Goal: Task Accomplishment & Management: Use online tool/utility

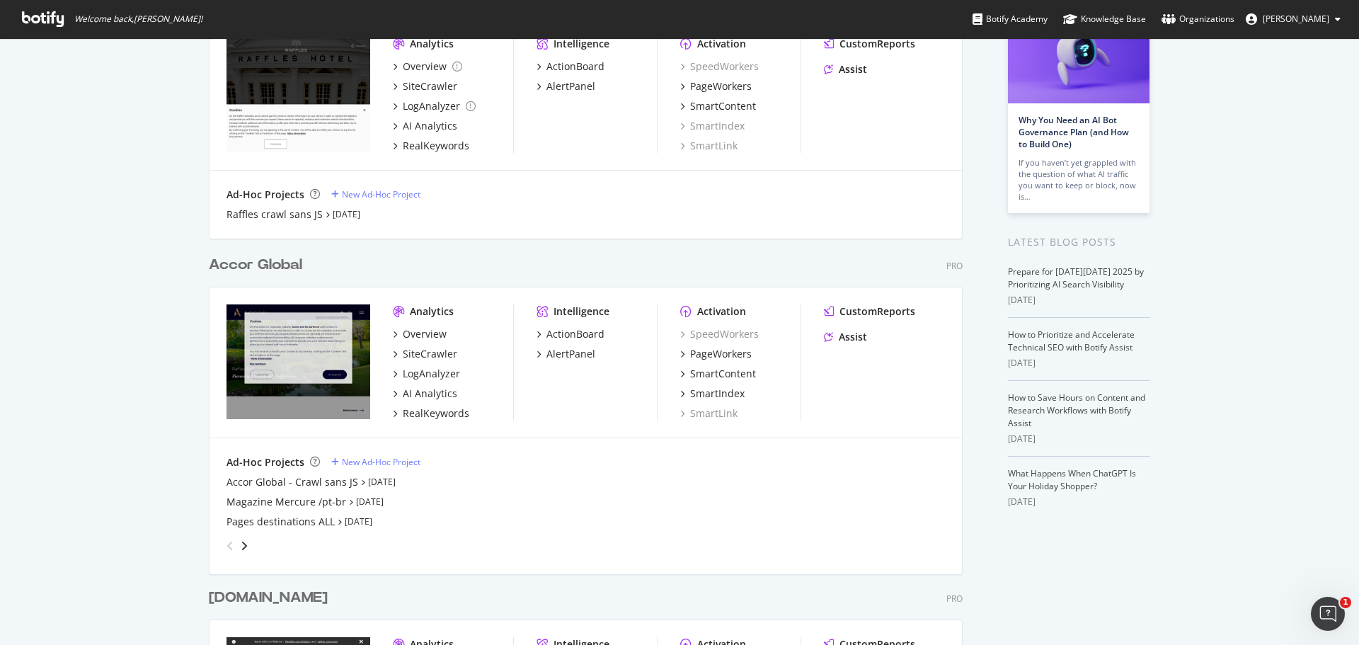
scroll to position [120, 0]
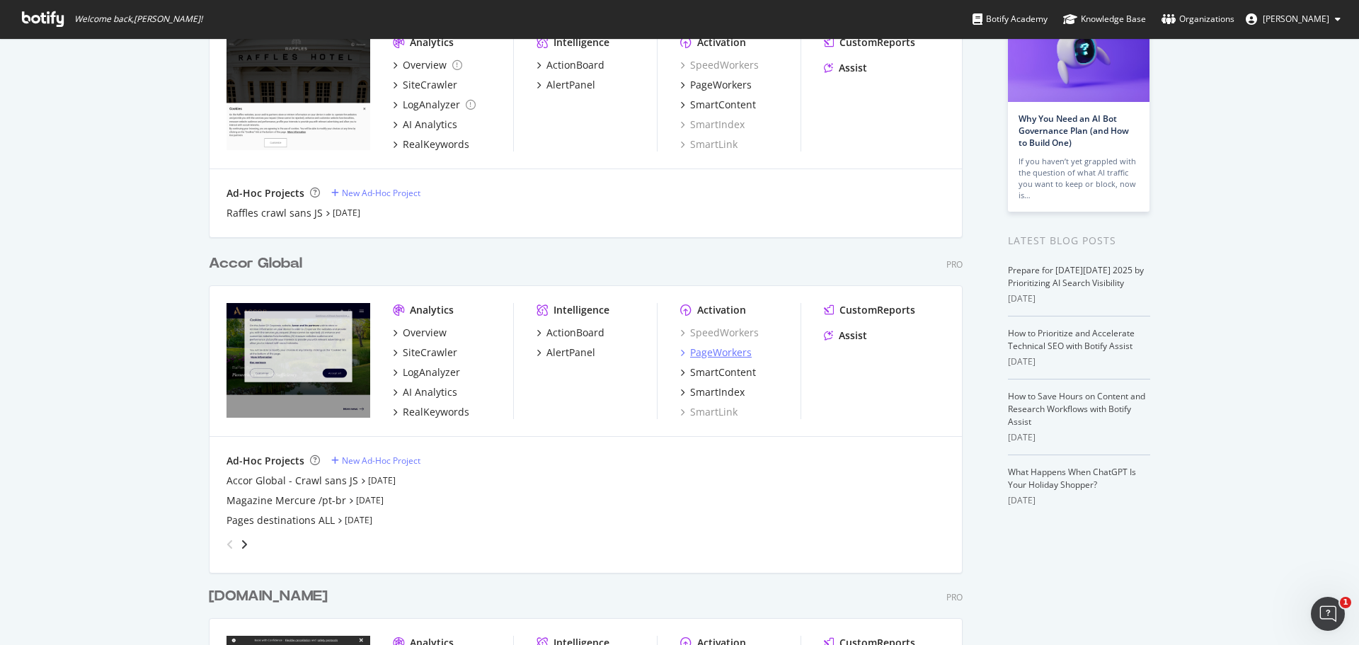
click at [723, 350] on div "PageWorkers" at bounding box center [721, 352] width 62 height 14
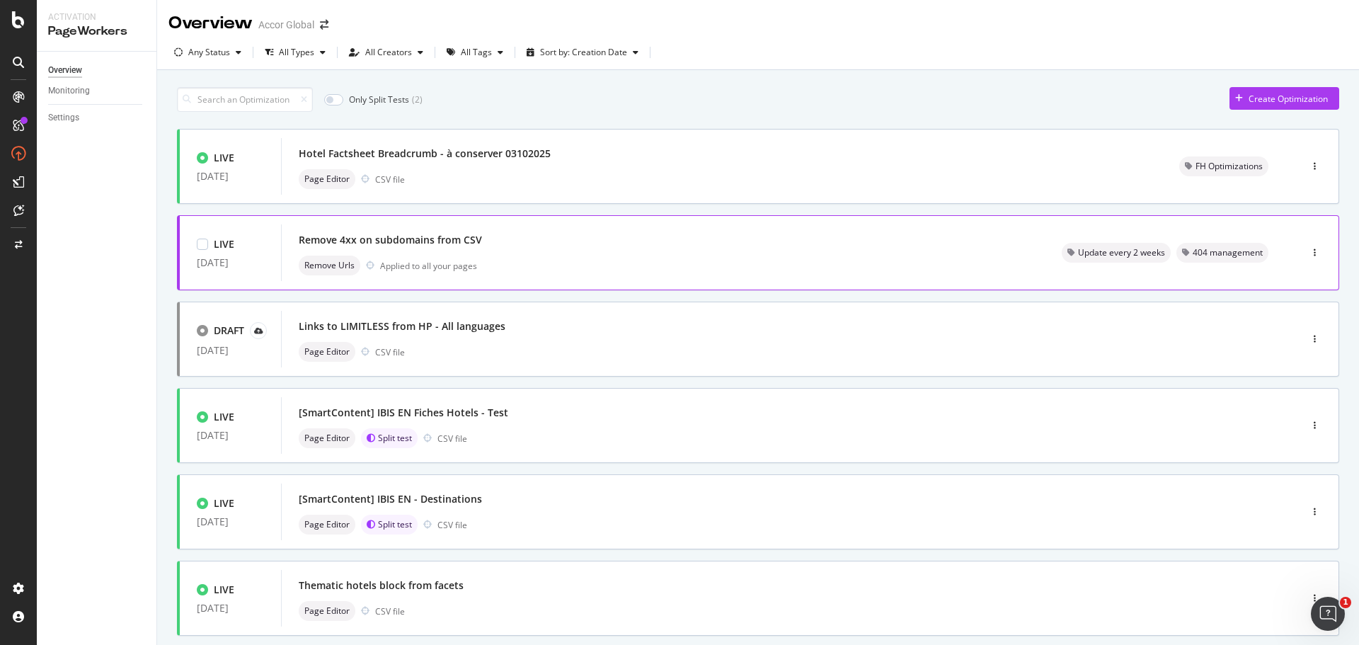
click at [616, 253] on div "Remove 4xx on subdomains from CSV Remove Urls Applied to all your pages" at bounding box center [663, 252] width 729 height 45
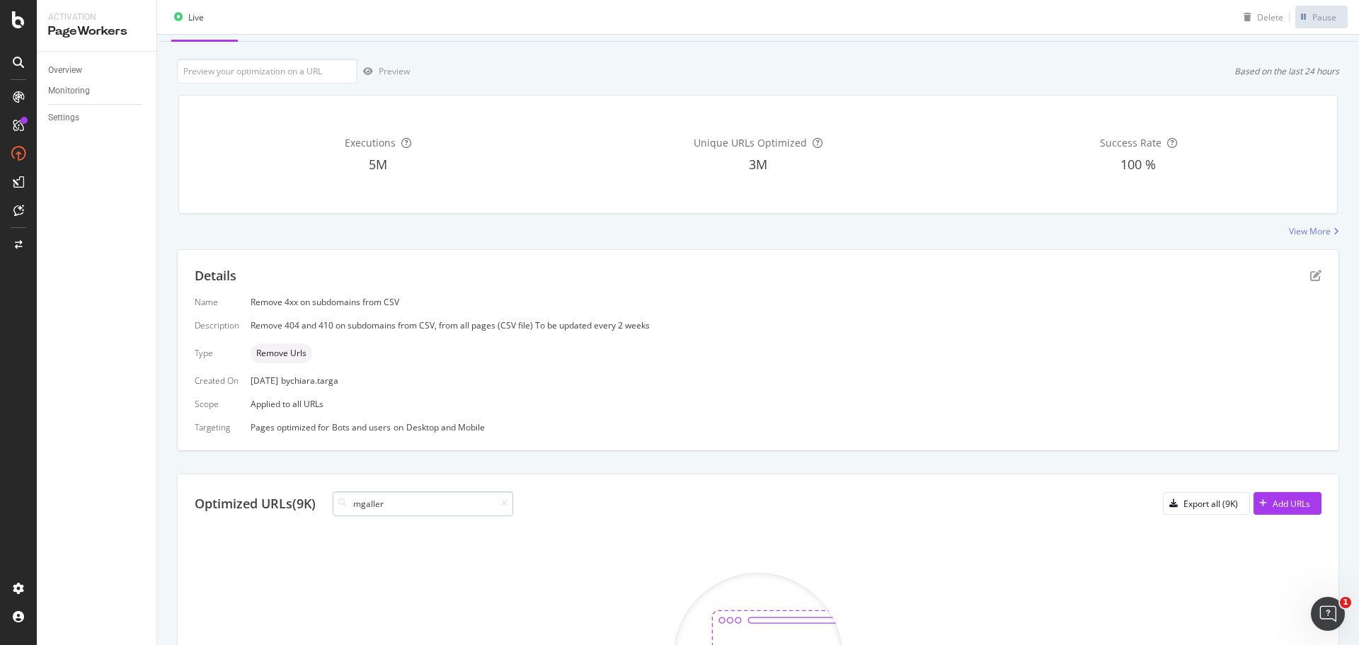
scroll to position [64, 0]
type input "mgaller"
click at [507, 507] on icon at bounding box center [504, 504] width 6 height 8
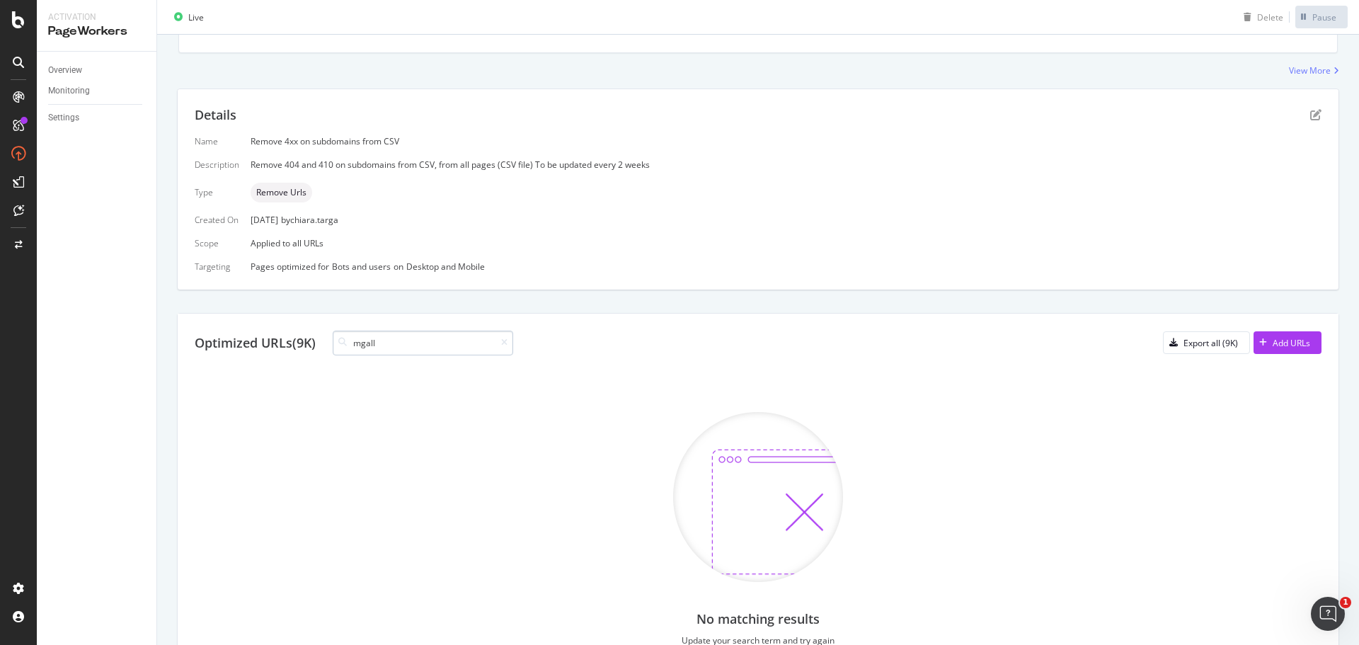
scroll to position [335, 0]
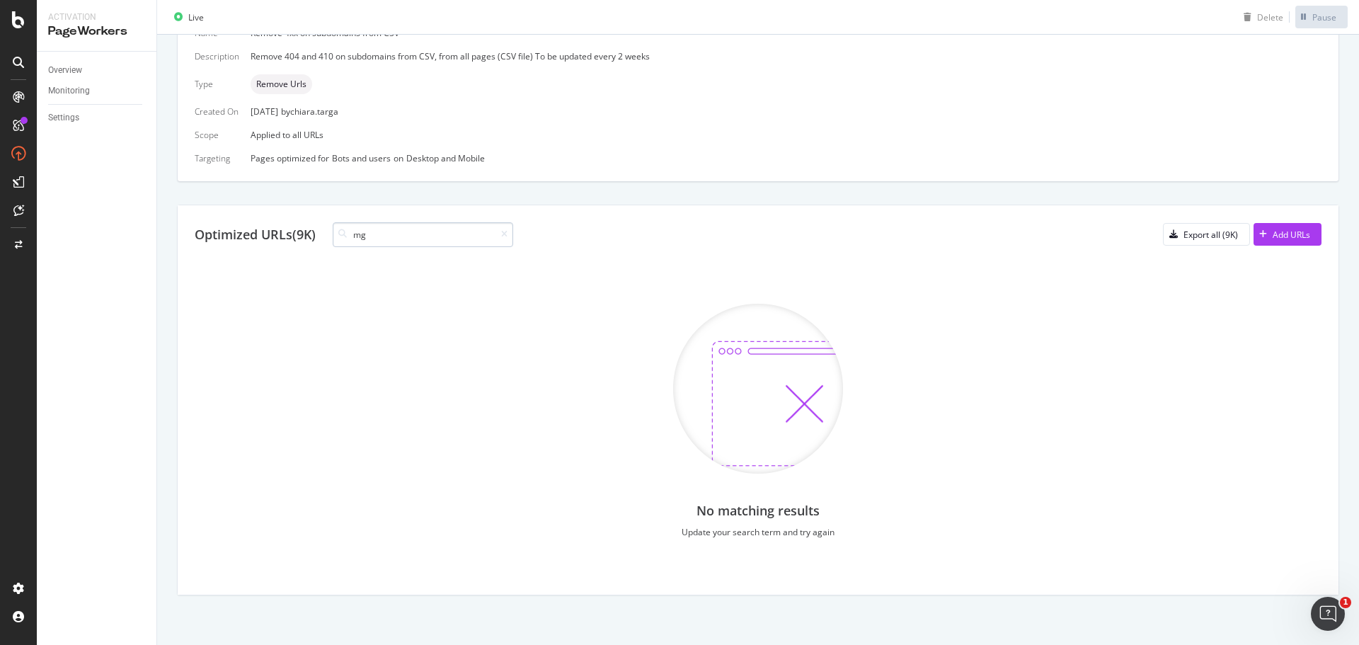
type input "m"
type input "s"
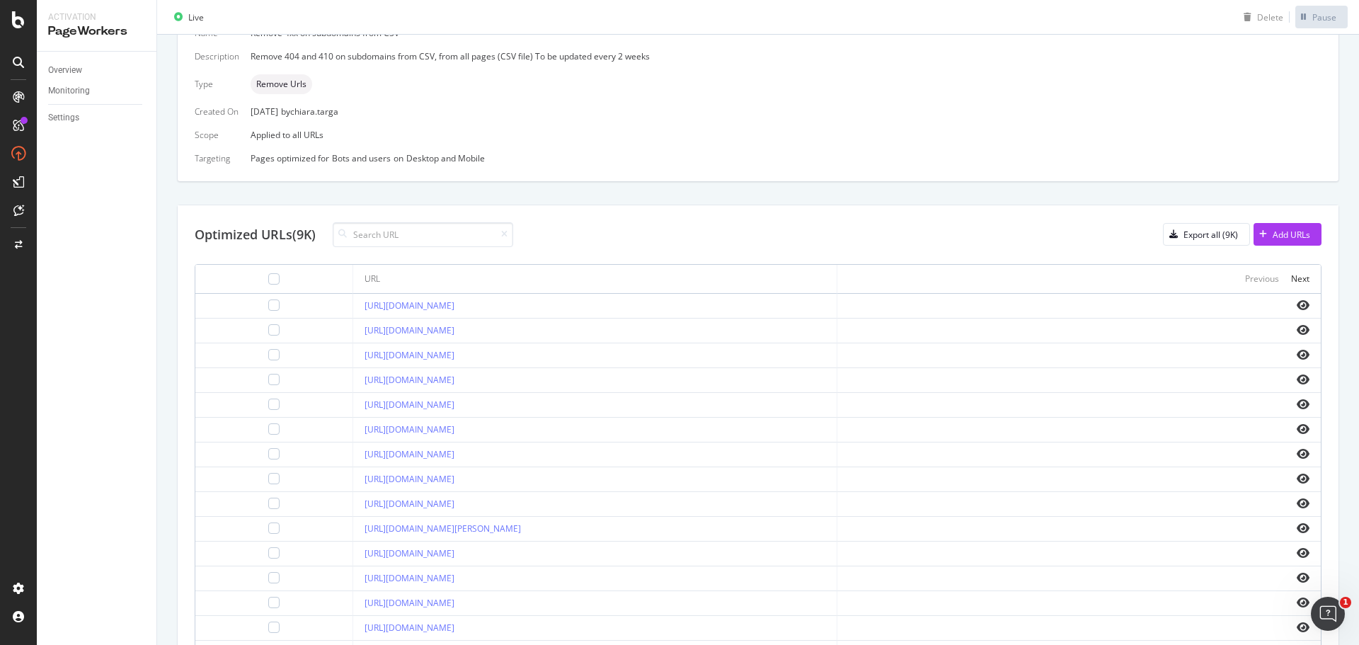
scroll to position [423, 0]
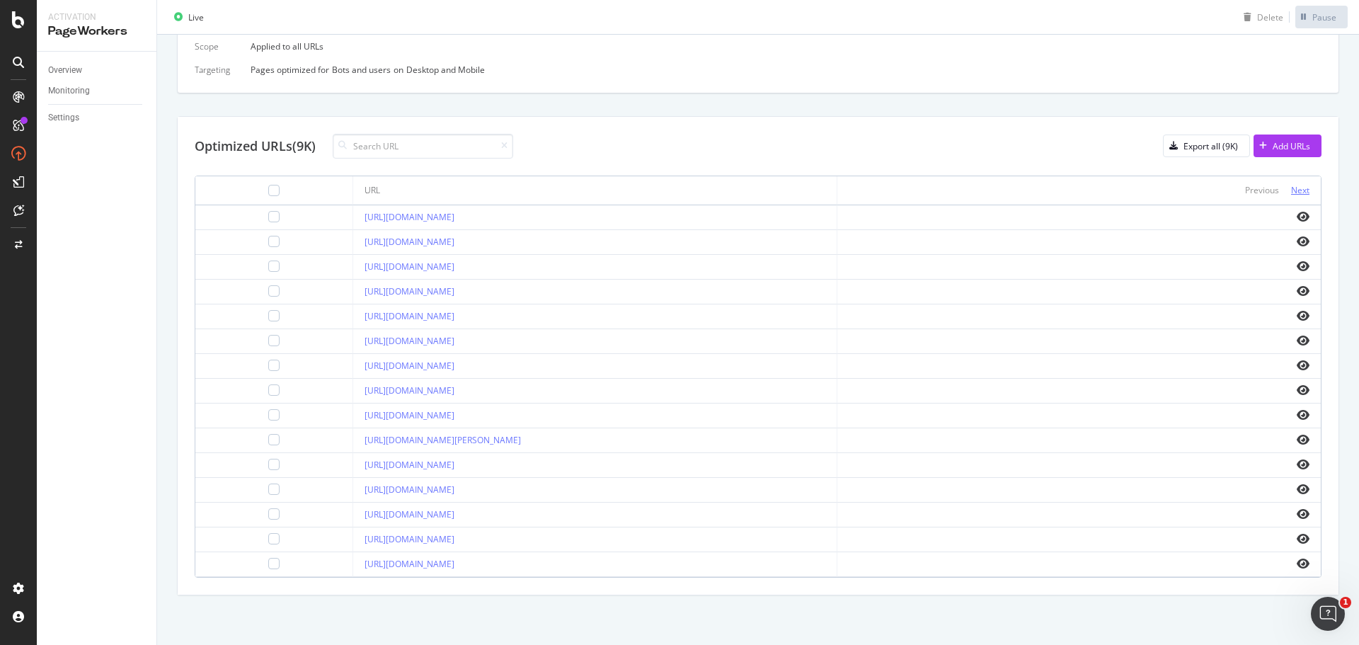
click at [1291, 185] on div "Next" at bounding box center [1300, 190] width 18 height 12
click at [1291, 187] on div "Next" at bounding box center [1300, 190] width 18 height 12
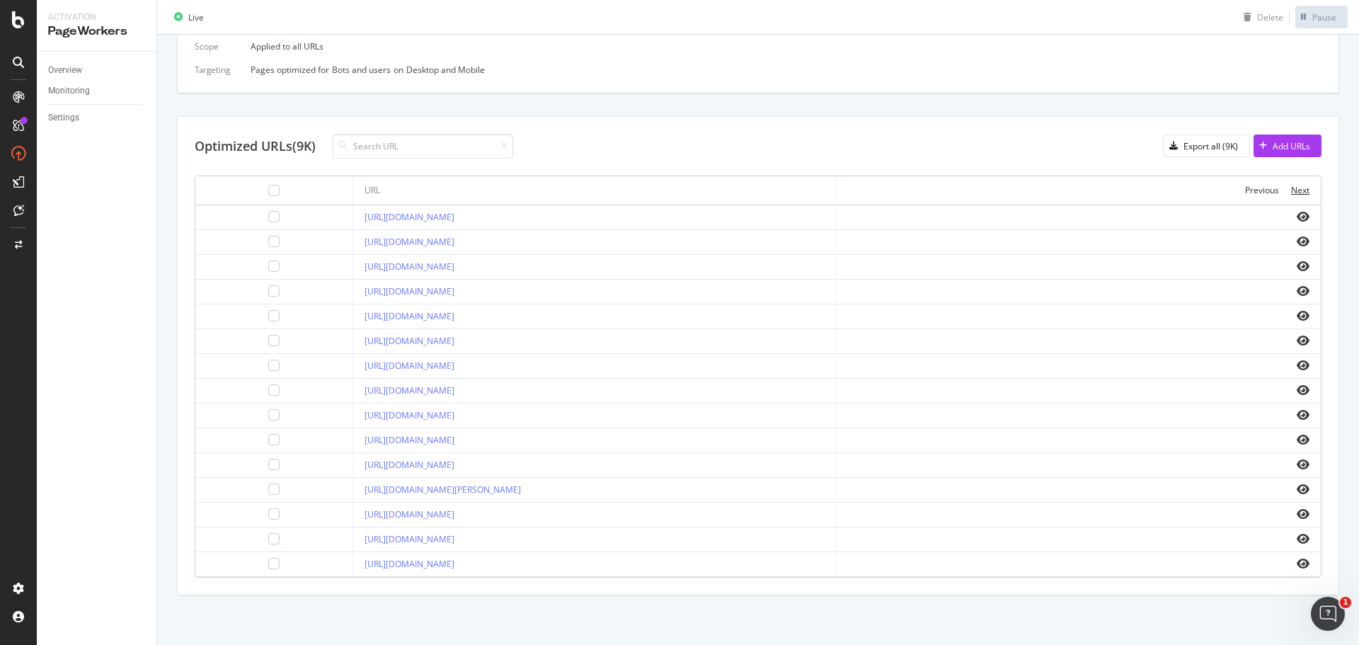
click at [1291, 187] on div "Next" at bounding box center [1300, 190] width 18 height 12
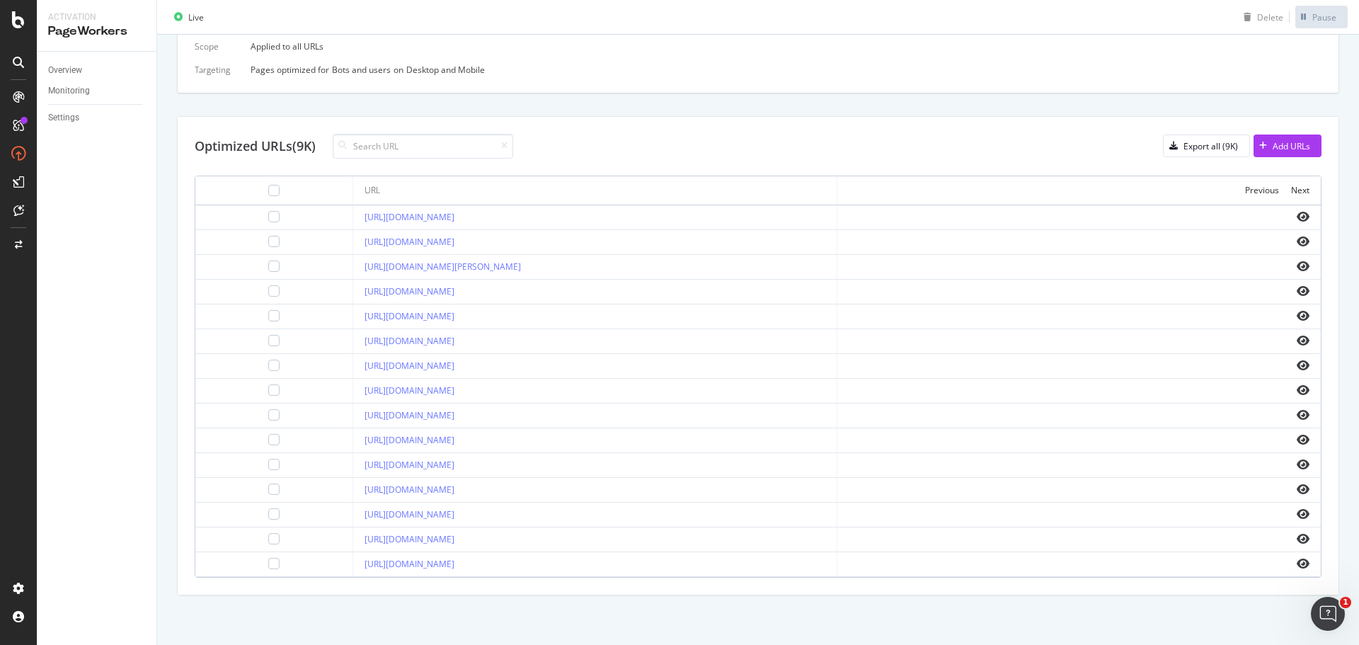
click at [1291, 187] on div "Next" at bounding box center [1300, 190] width 18 height 12
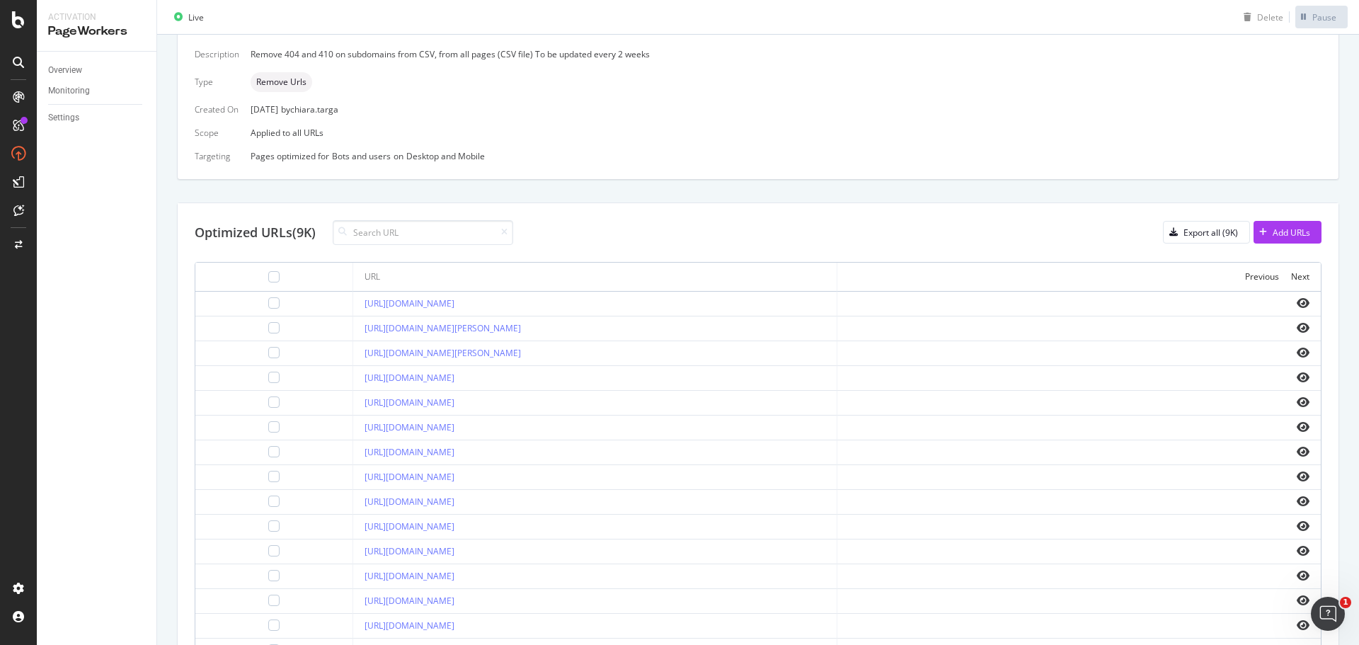
scroll to position [338, 0]
click at [384, 236] on input at bounding box center [423, 231] width 180 height 25
click at [630, 228] on div "Optimized URLs (9K) mgallery Export all (9K) Add URLs" at bounding box center [758, 231] width 1127 height 25
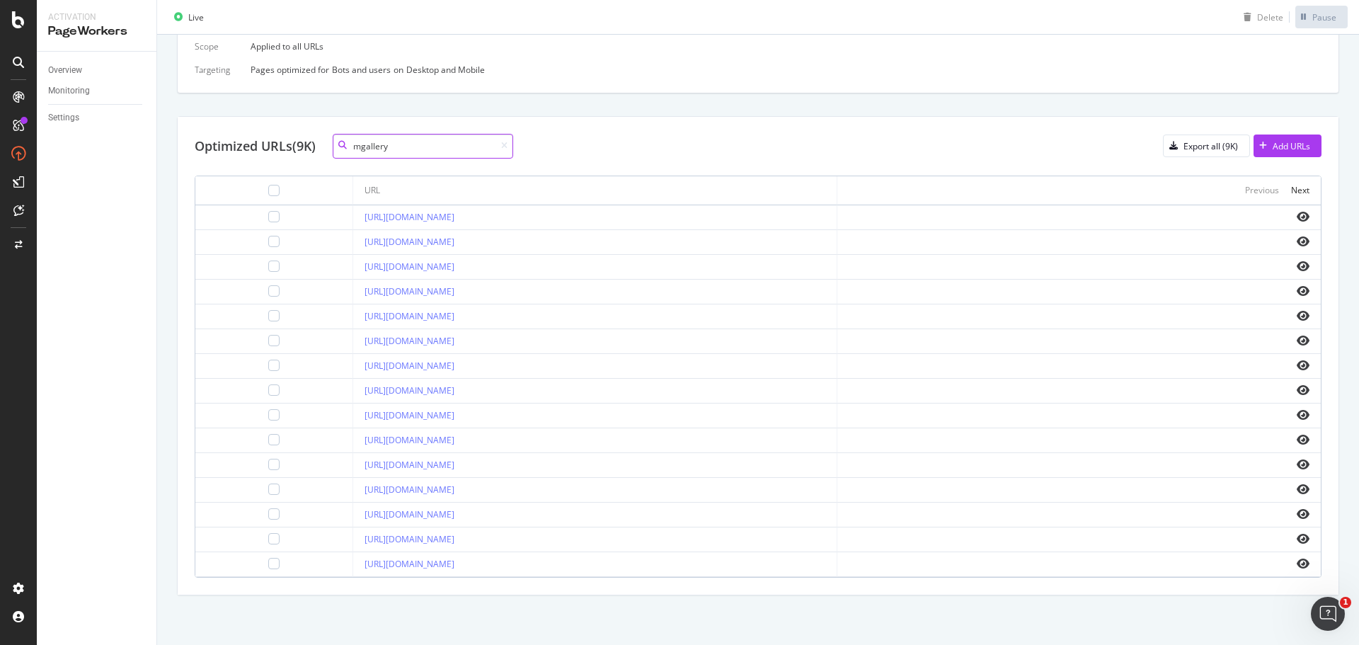
click at [386, 149] on input "mgallery" at bounding box center [423, 146] width 180 height 25
type input "sofitel"
